Goal: Use online tool/utility: Use online tool/utility

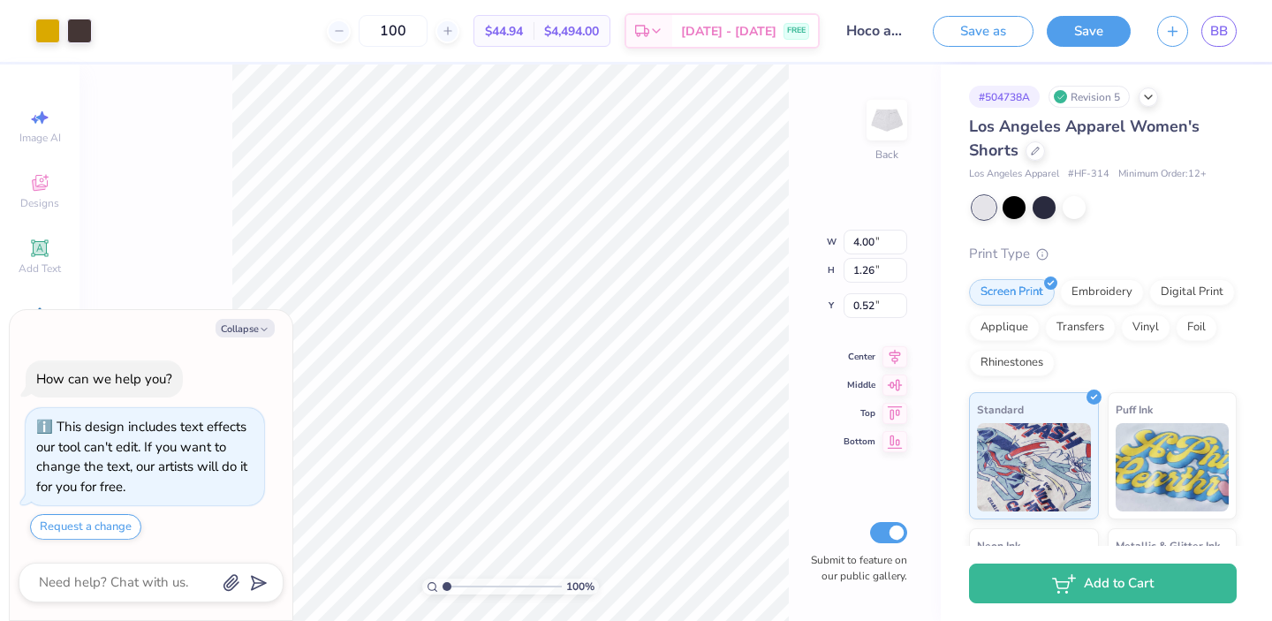
type textarea "x"
type input "5.04"
type textarea "x"
type input "4.02"
type input "2.56"
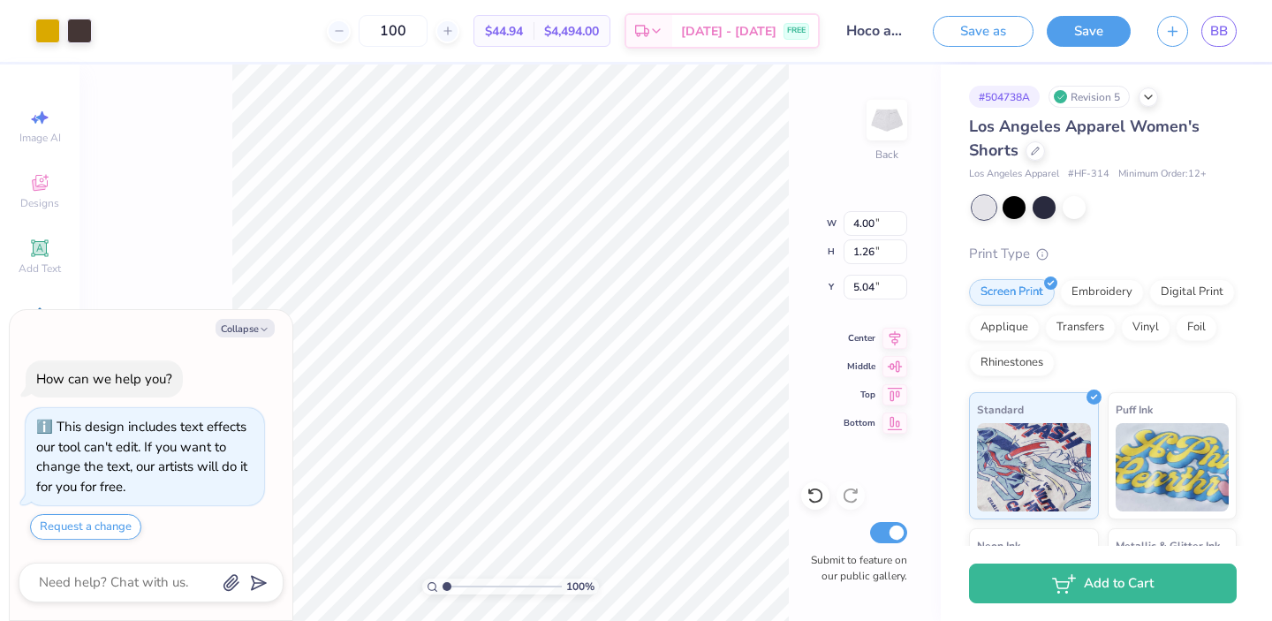
type input "4.41"
type textarea "x"
type input "4.65"
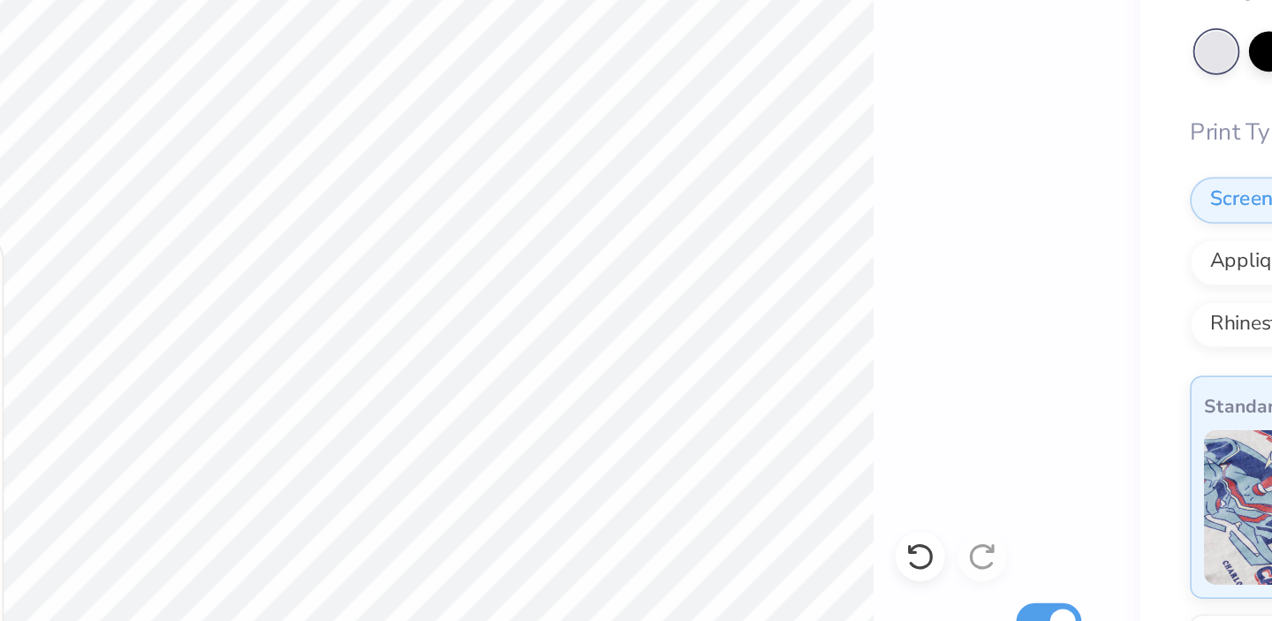
type textarea "x"
